Goal: Transaction & Acquisition: Purchase product/service

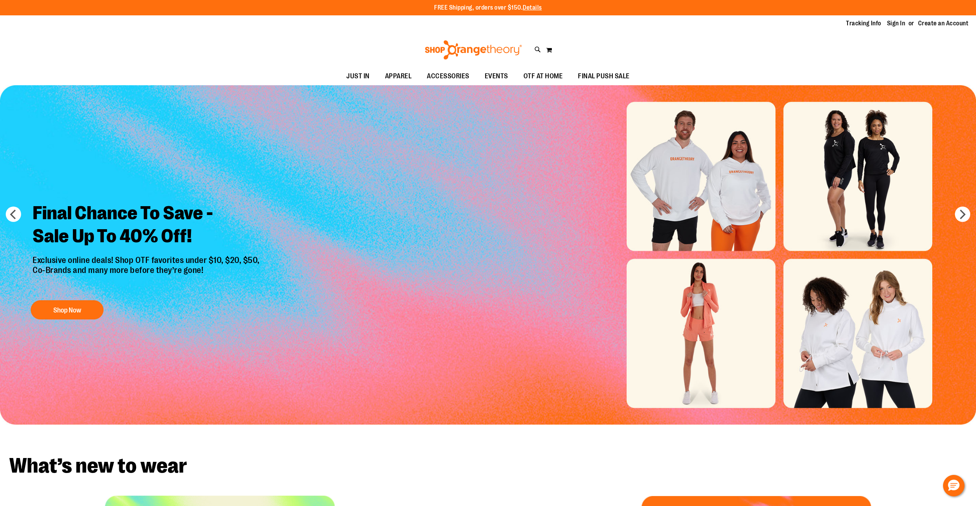
click at [899, 26] on link "Sign In" at bounding box center [896, 23] width 18 height 8
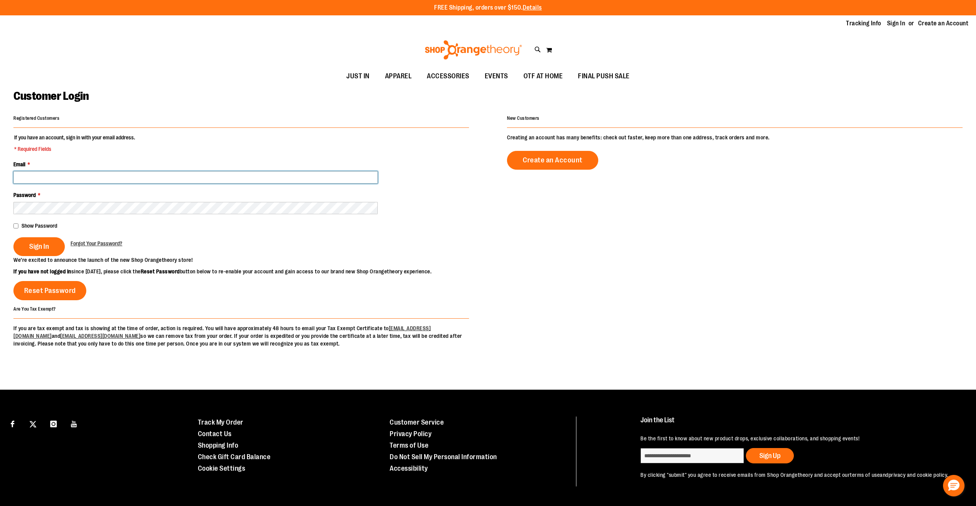
click at [333, 174] on input "Email *" at bounding box center [195, 177] width 364 height 12
type input "**********"
click at [13, 237] on button "Sign In" at bounding box center [38, 246] width 51 height 19
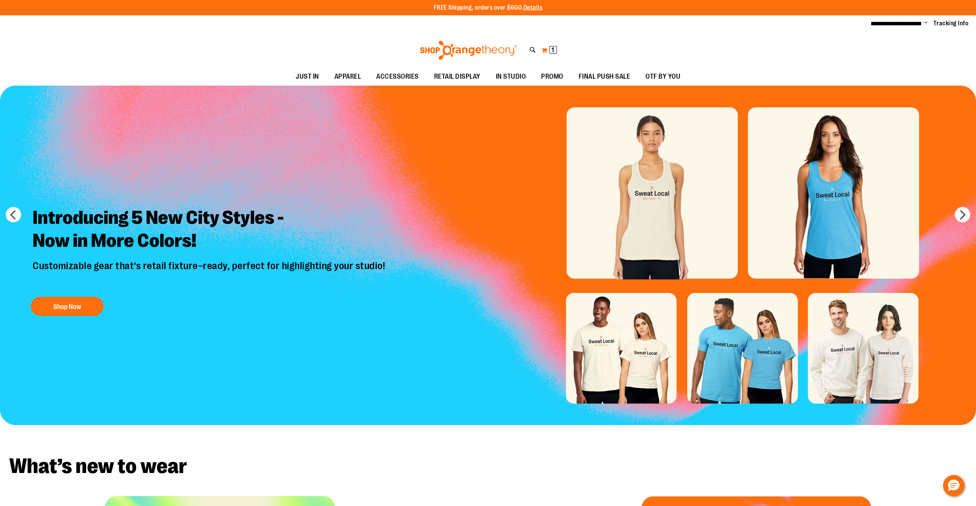
click at [546, 52] on button "My Cart 1 1 items" at bounding box center [549, 50] width 16 height 12
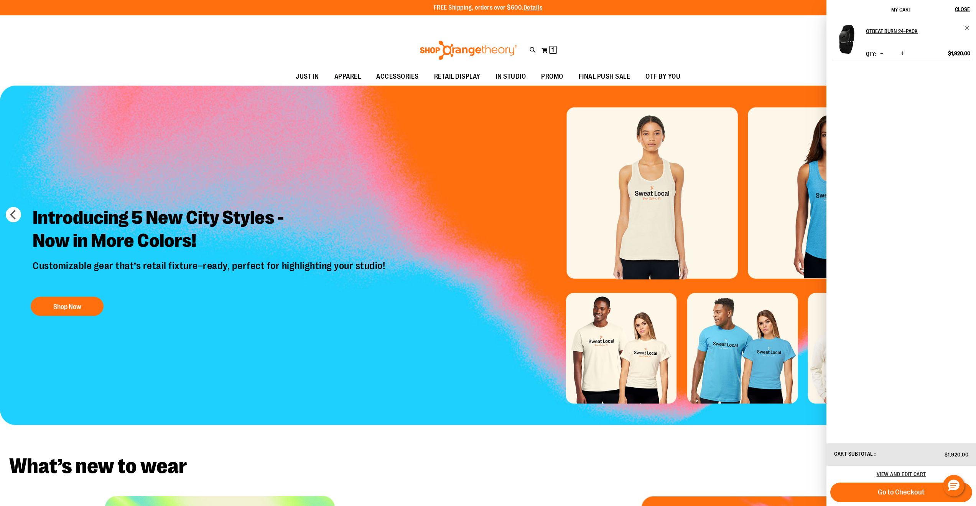
click at [867, 486] on button "Go to Checkout" at bounding box center [902, 492] width 142 height 20
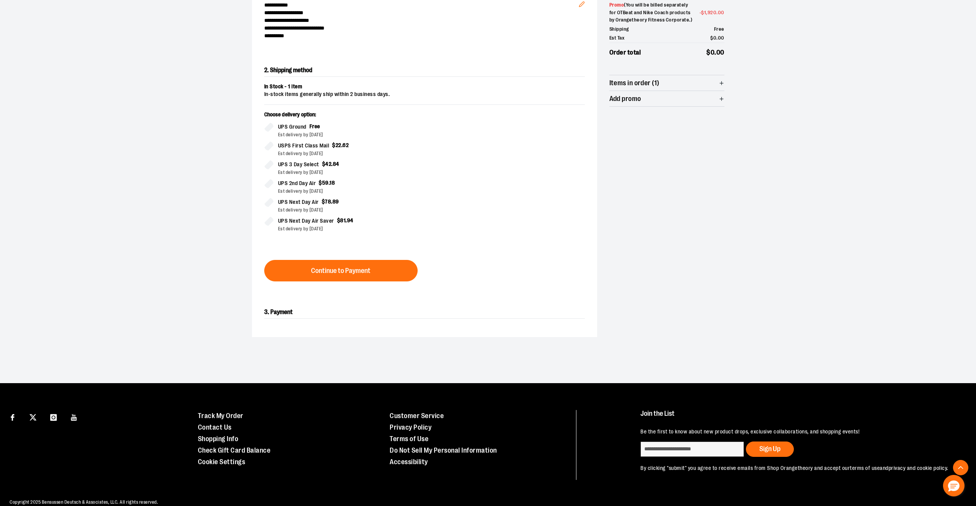
scroll to position [125, 0]
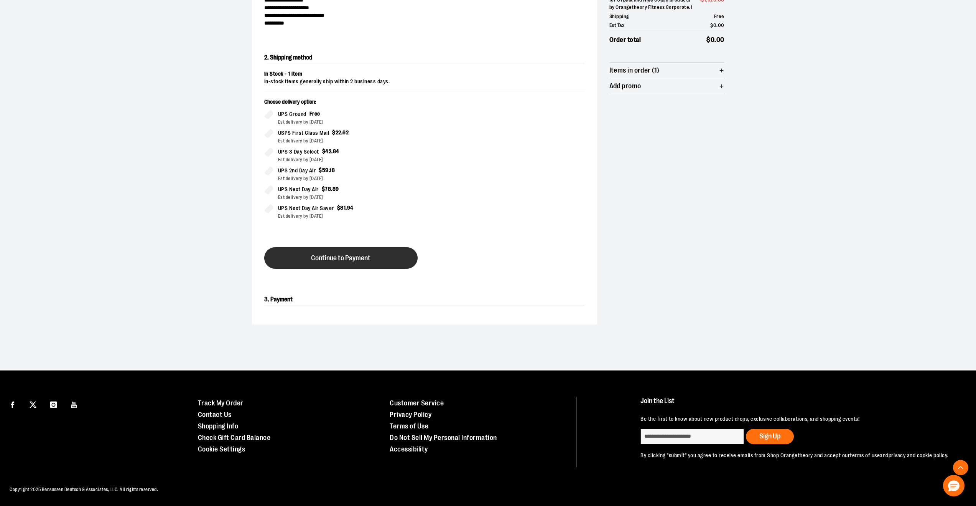
click at [402, 261] on button "Continue to Payment" at bounding box center [340, 257] width 153 height 21
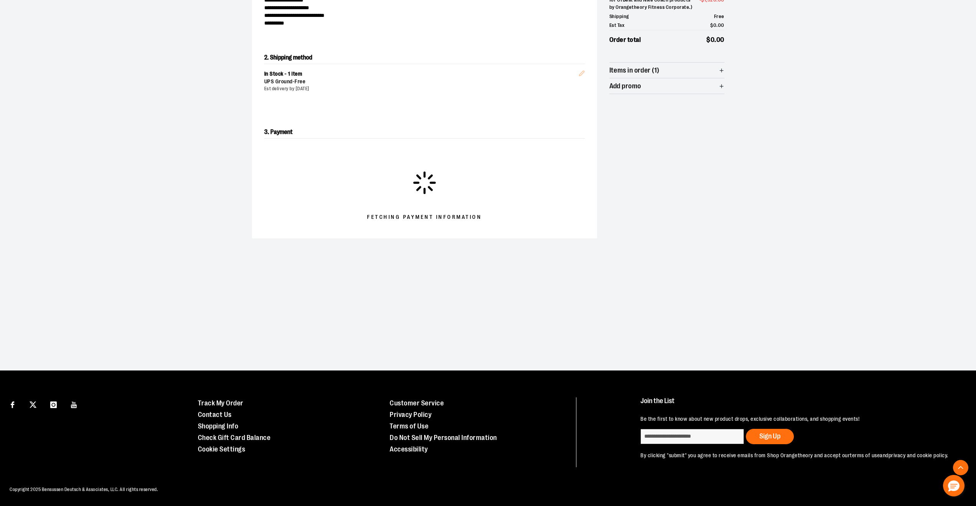
click at [956, 381] on div at bounding box center [488, 381] width 976 height 0
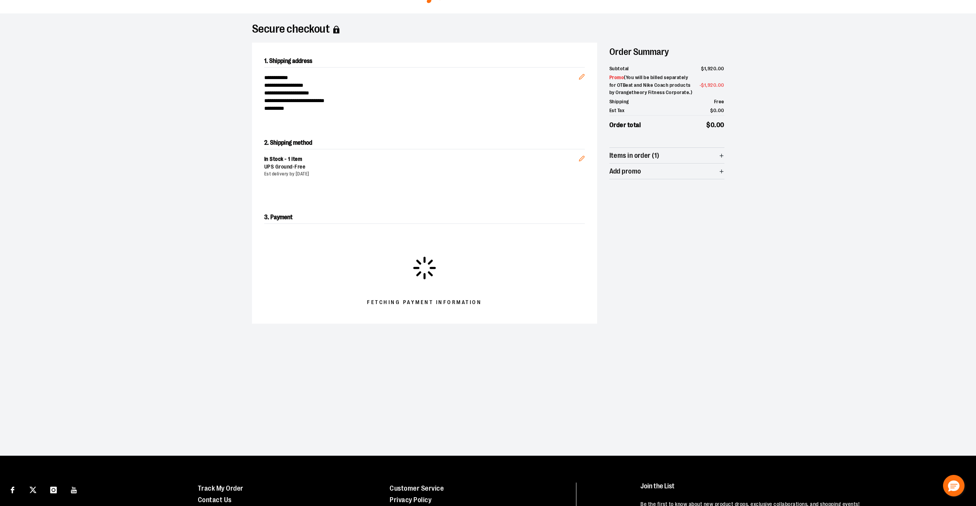
scroll to position [0, 0]
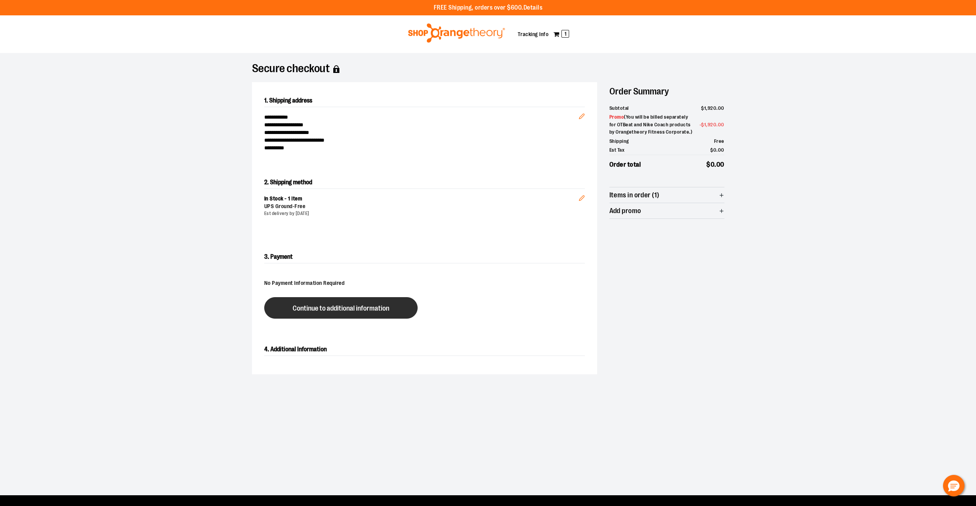
click at [382, 306] on span "Continue to additional information" at bounding box center [341, 308] width 97 height 7
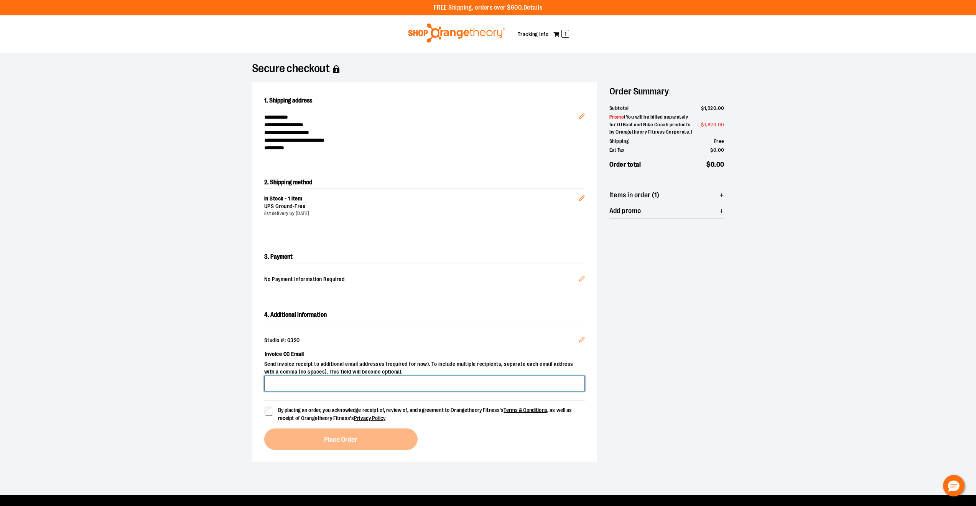
click at [347, 381] on input "Invoice CC Email" at bounding box center [424, 383] width 321 height 15
click at [306, 386] on input "Invoice CC Email" at bounding box center [424, 383] width 321 height 15
type input "**********"
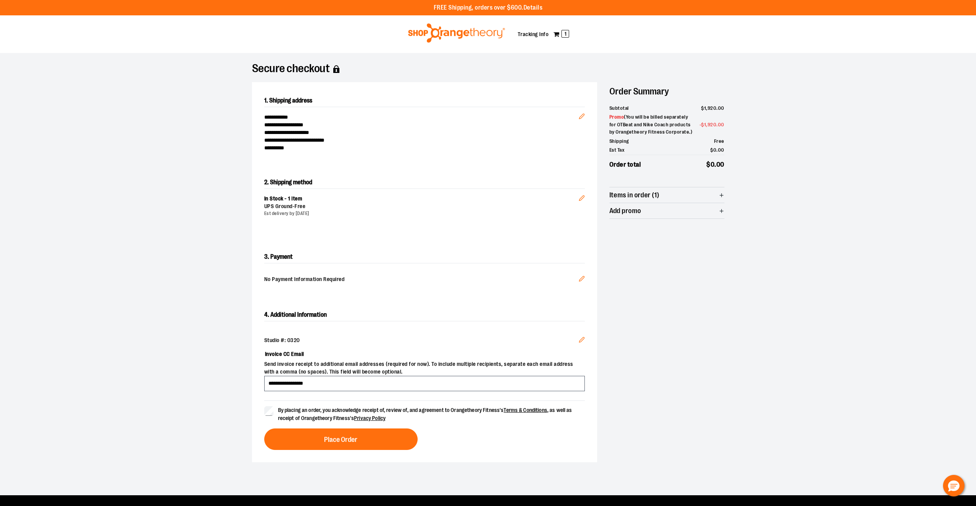
click at [209, 416] on section "**********" at bounding box center [488, 274] width 976 height 442
click at [333, 442] on span "Place Order" at bounding box center [340, 439] width 33 height 7
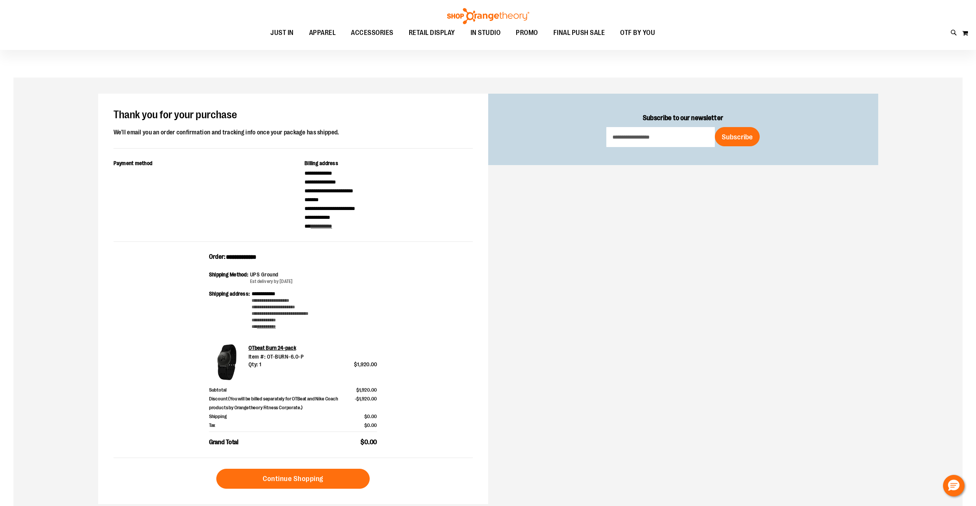
scroll to position [12, 0]
